Goal: Find specific page/section: Find specific page/section

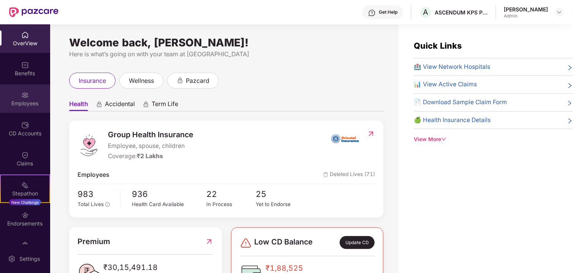
click at [17, 100] on div "Employees" at bounding box center [25, 104] width 50 height 8
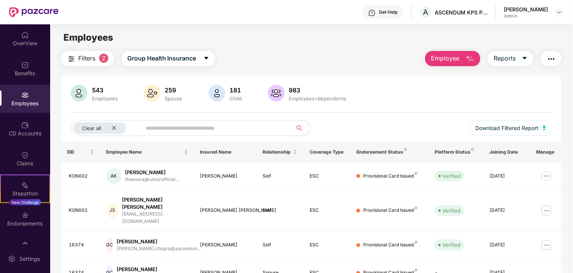
click at [196, 122] on span at bounding box center [214, 127] width 156 height 15
click at [196, 131] on input "text" at bounding box center [213, 127] width 136 height 11
type input "******"
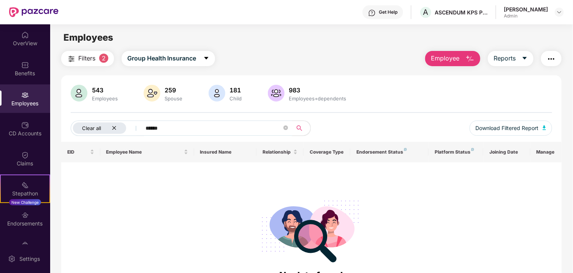
click at [112, 126] on icon "close" at bounding box center [114, 128] width 4 height 4
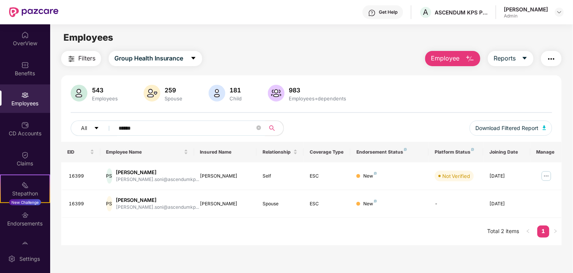
click at [160, 128] on input "******" at bounding box center [187, 127] width 136 height 11
click at [259, 128] on icon "close-circle" at bounding box center [258, 127] width 5 height 5
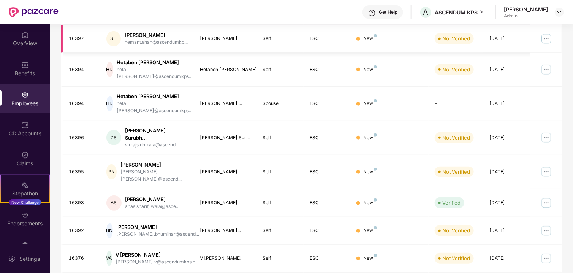
scroll to position [194, 0]
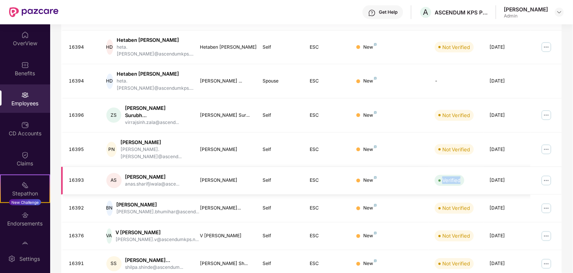
drag, startPoint x: 441, startPoint y: 149, endPoint x: 431, endPoint y: 149, distance: 9.5
click at [431, 167] on td "Verified" at bounding box center [455, 181] width 55 height 28
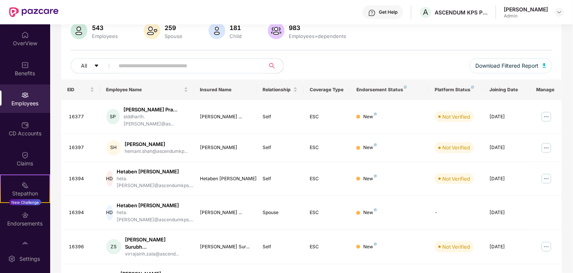
scroll to position [0, 0]
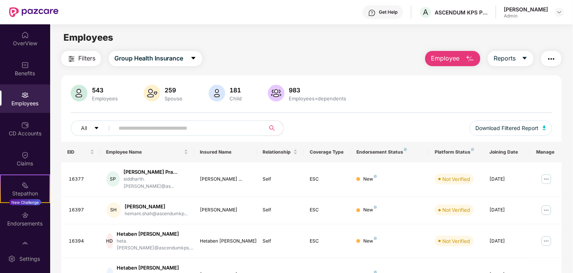
click at [279, 49] on main "Employees Filters Group Health Insurance Employee Reports 543 Employees 259 Spo…" at bounding box center [311, 160] width 522 height 273
